Goal: Task Accomplishment & Management: Complete application form

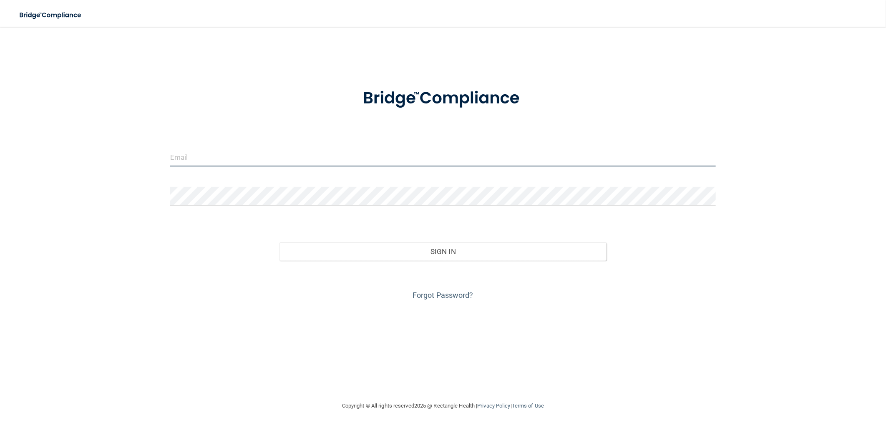
type input "[EMAIL_ADDRESS][DOMAIN_NAME]"
click at [367, 239] on div "Sign In" at bounding box center [443, 243] width 558 height 35
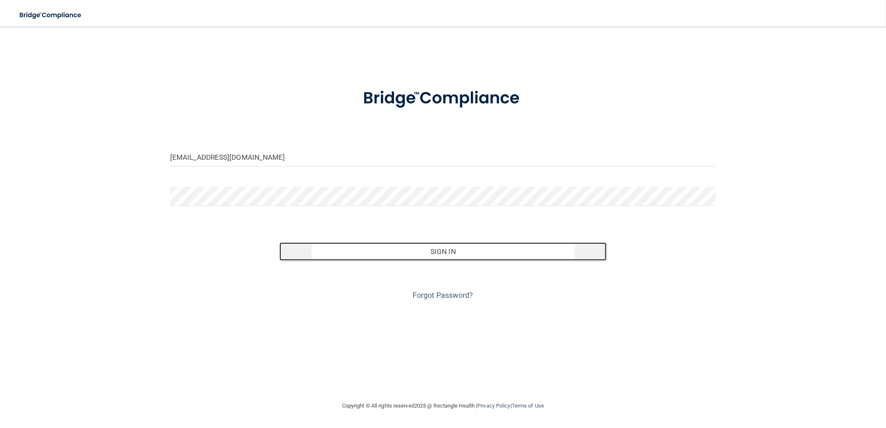
click at [366, 247] on button "Sign In" at bounding box center [442, 251] width 327 height 18
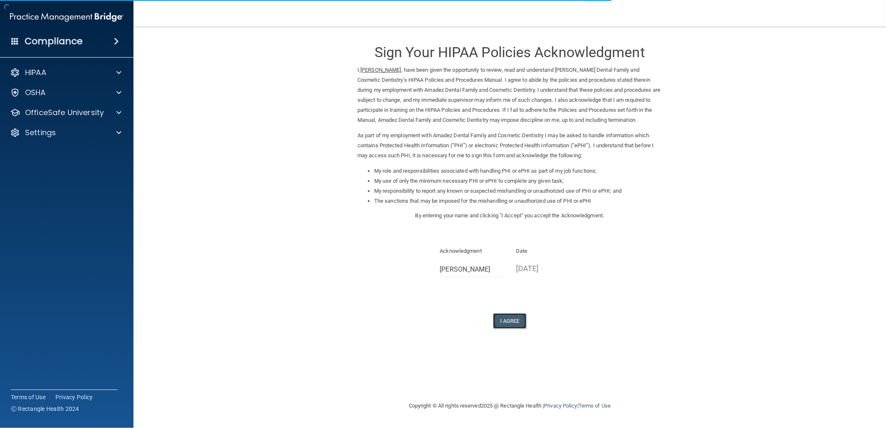
click at [519, 316] on button "I Agree" at bounding box center [509, 320] width 33 height 15
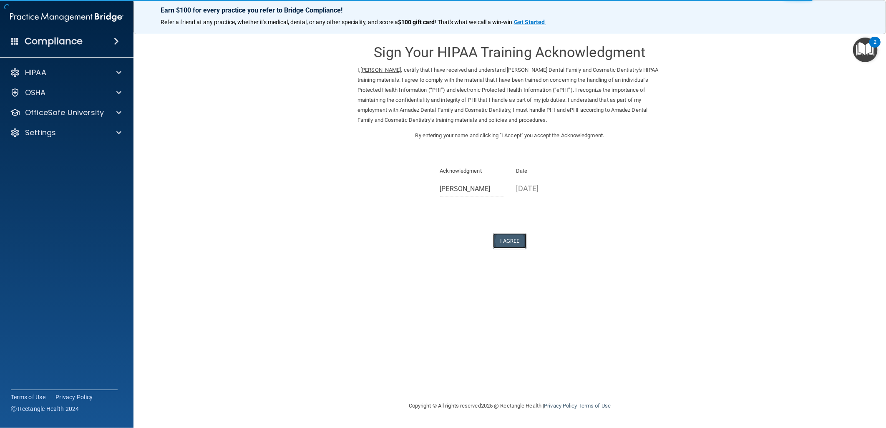
click at [512, 240] on button "I Agree" at bounding box center [509, 240] width 33 height 15
